Goal: Check status

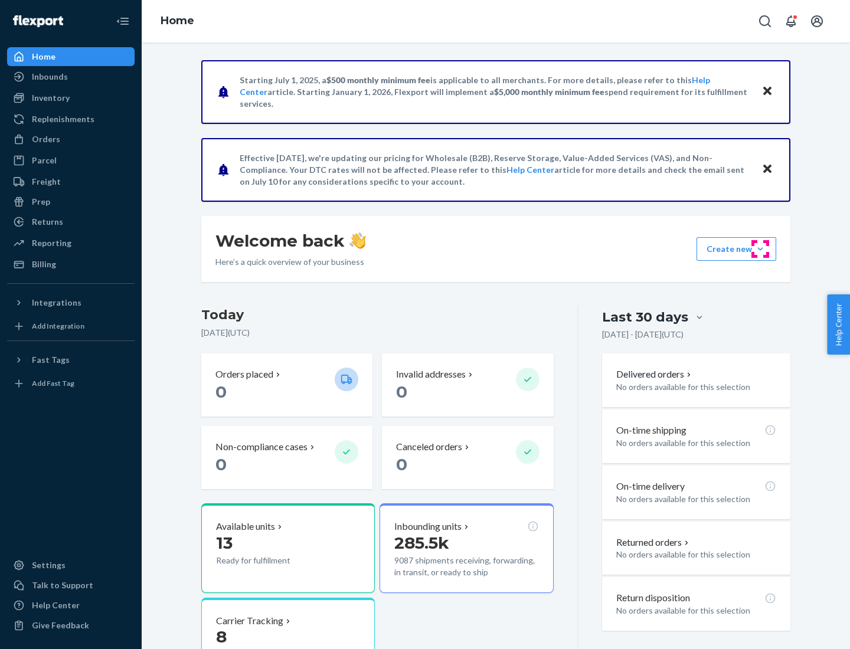
click at [760, 249] on button "Create new Create new inbound Create new order Create new product" at bounding box center [737, 249] width 80 height 24
click at [40, 202] on div "Prep" at bounding box center [41, 202] width 18 height 12
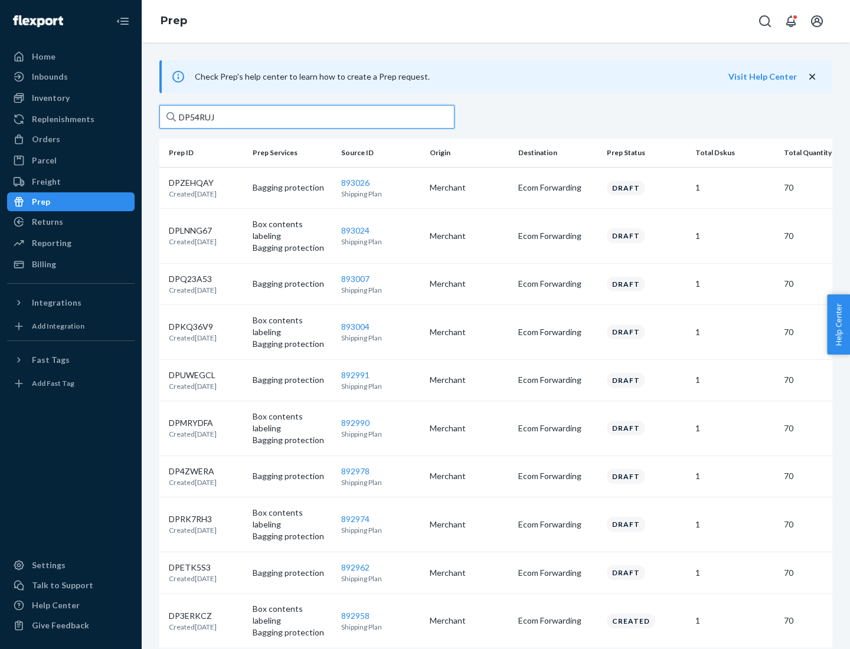
type input "DP54RUJL"
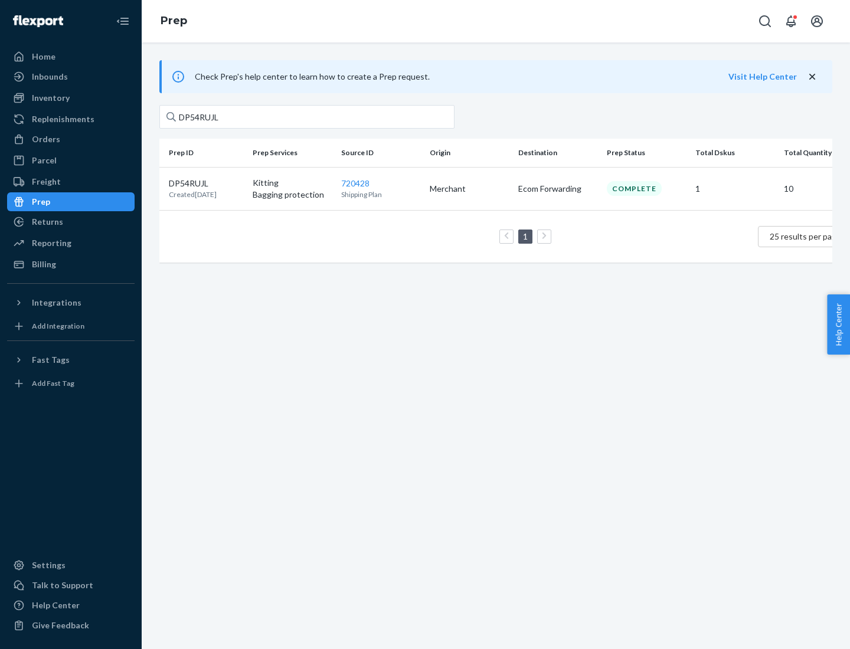
click at [206, 182] on p "DP54RUJL" at bounding box center [193, 184] width 48 height 12
